Goal: Task Accomplishment & Management: Complete application form

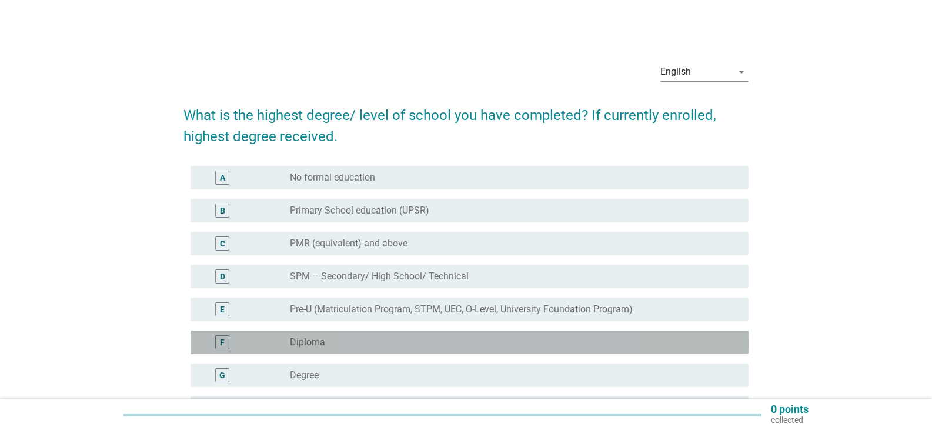
click at [427, 346] on div "radio_button_unchecked Diploma" at bounding box center [510, 342] width 440 height 12
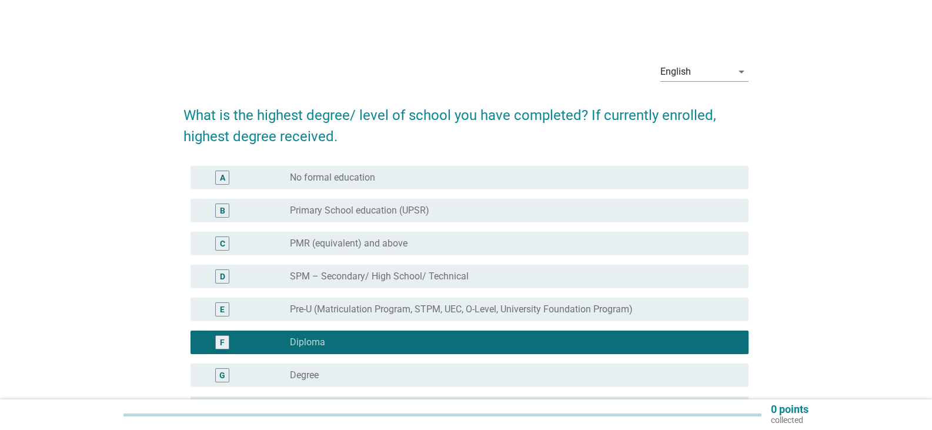
scroll to position [144, 0]
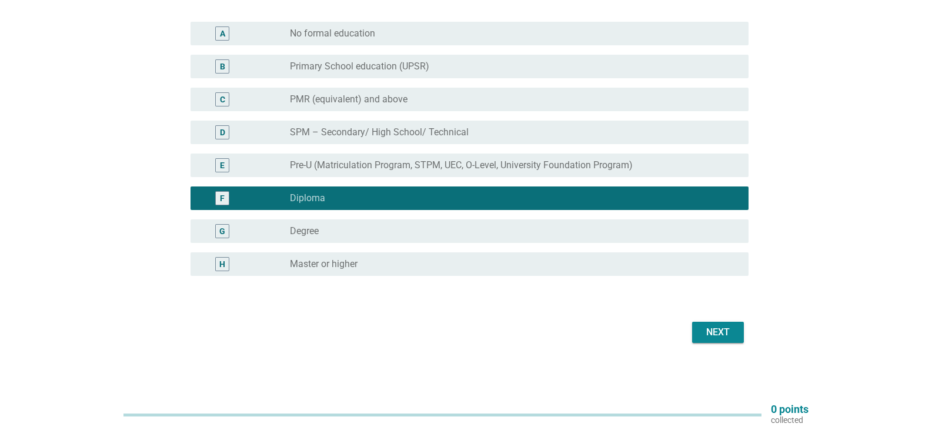
click at [719, 326] on div "Next" at bounding box center [718, 332] width 33 height 14
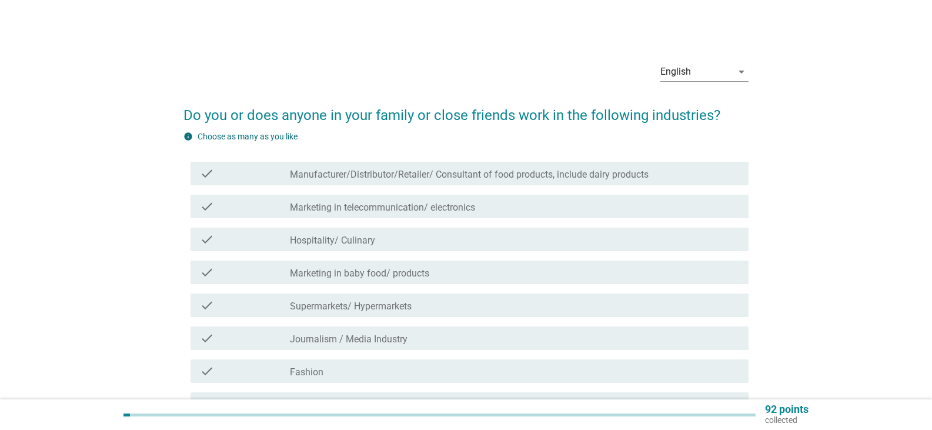
scroll to position [291, 0]
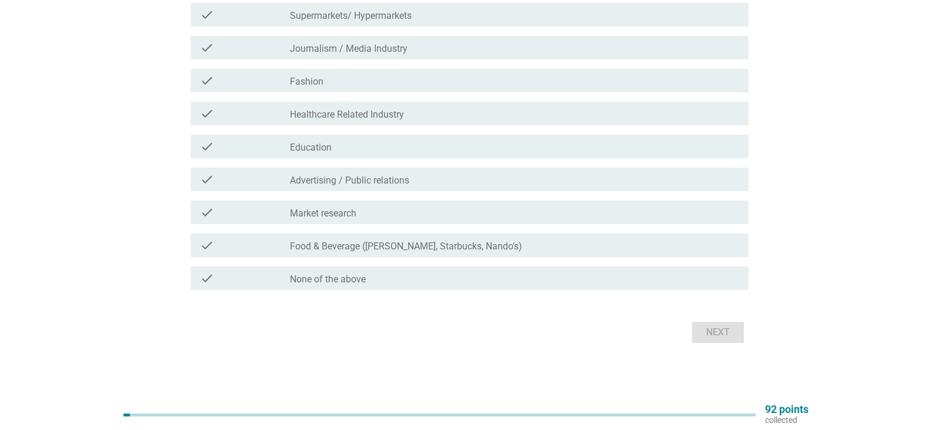
click at [419, 281] on div "check_box_outline_blank None of the above" at bounding box center [514, 278] width 449 height 14
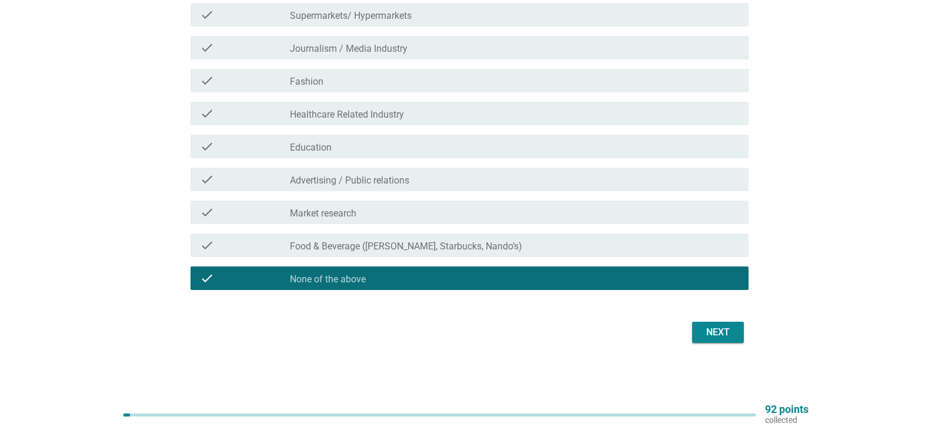
click at [716, 327] on div "Next" at bounding box center [718, 332] width 33 height 14
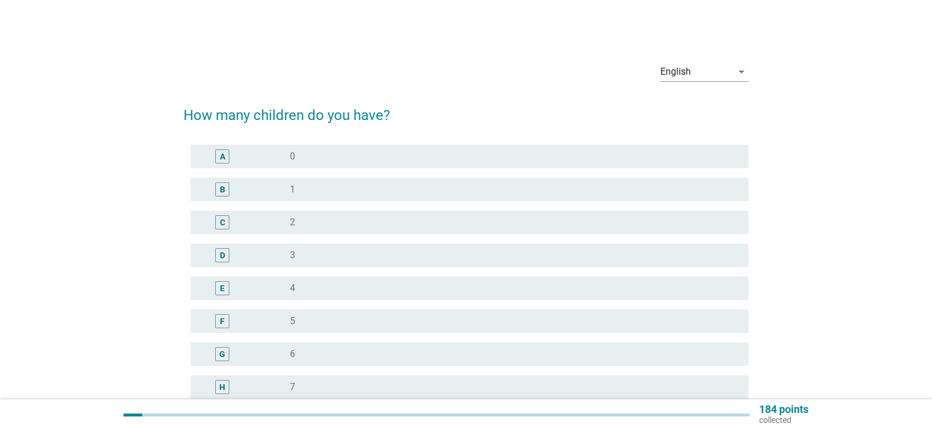
click at [336, 148] on div "A radio_button_unchecked 0" at bounding box center [470, 157] width 558 height 24
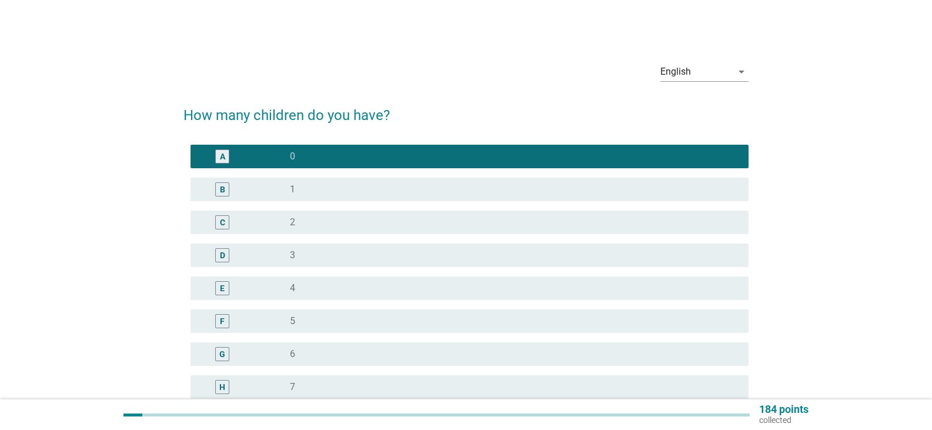
click at [322, 192] on div "radio_button_unchecked 1" at bounding box center [510, 190] width 440 height 12
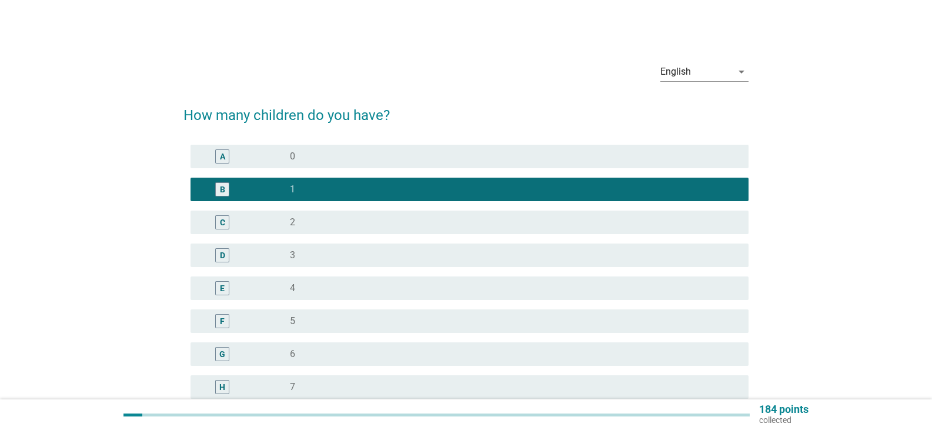
scroll to position [156, 0]
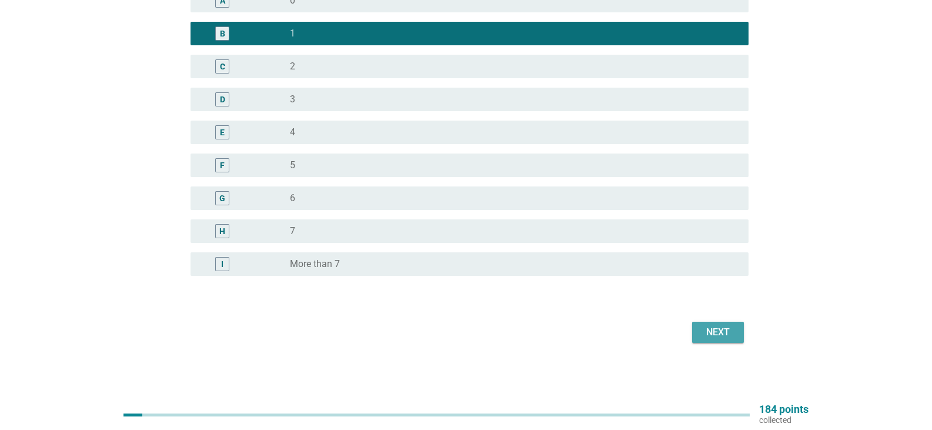
click at [722, 332] on div "Next" at bounding box center [718, 332] width 33 height 14
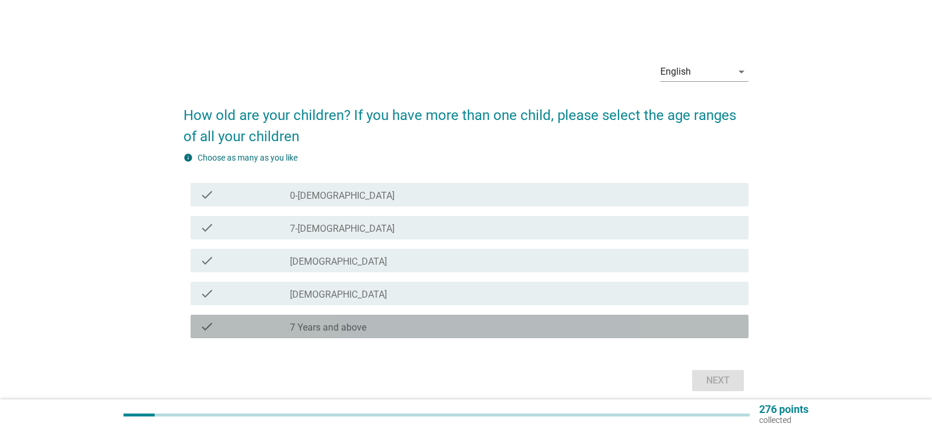
click at [358, 322] on label "7 Years and above" at bounding box center [328, 328] width 76 height 12
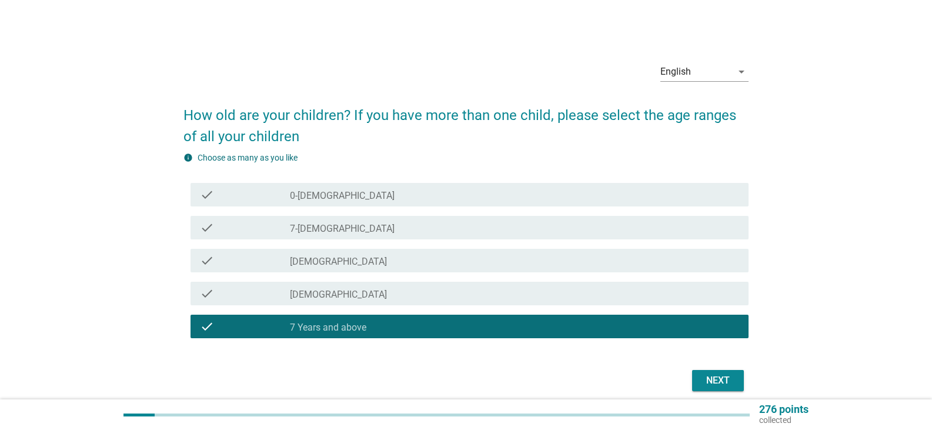
click at [385, 290] on div "check_box_outline_blank [DEMOGRAPHIC_DATA]" at bounding box center [514, 293] width 449 height 14
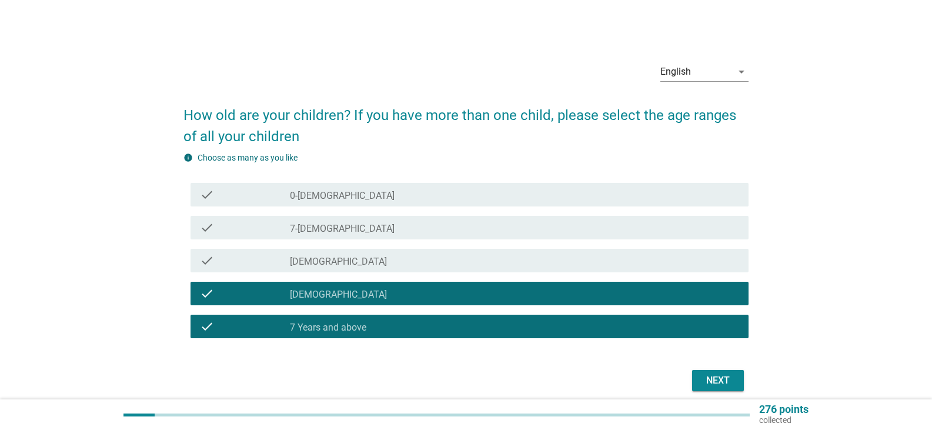
click at [729, 382] on div "Next" at bounding box center [718, 380] width 33 height 14
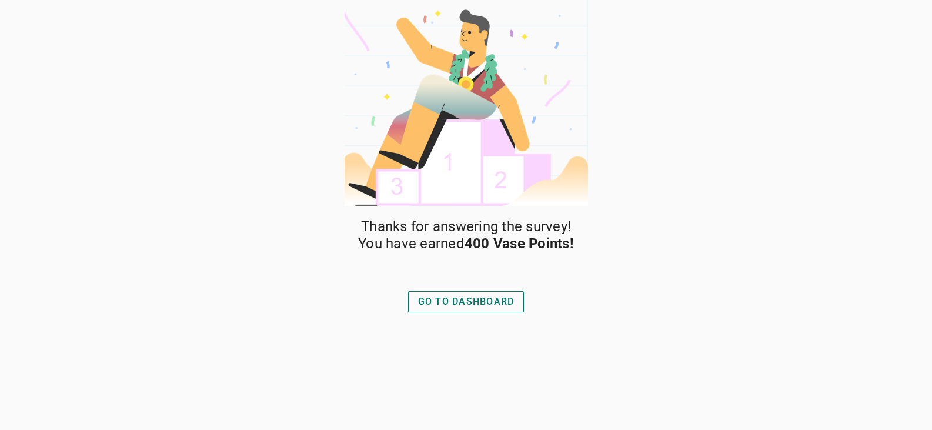
click at [470, 305] on div "GO TO DASHBOARD" at bounding box center [466, 302] width 96 height 14
